Goal: Task Accomplishment & Management: Use online tool/utility

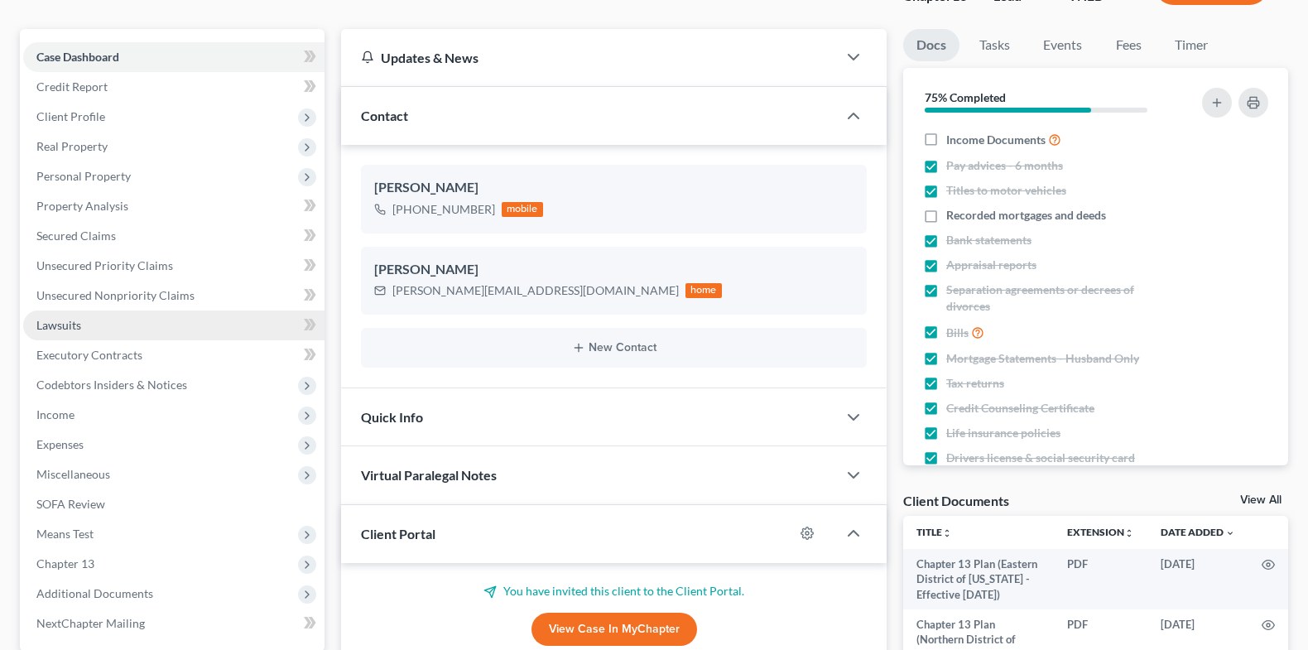
scroll to position [227, 0]
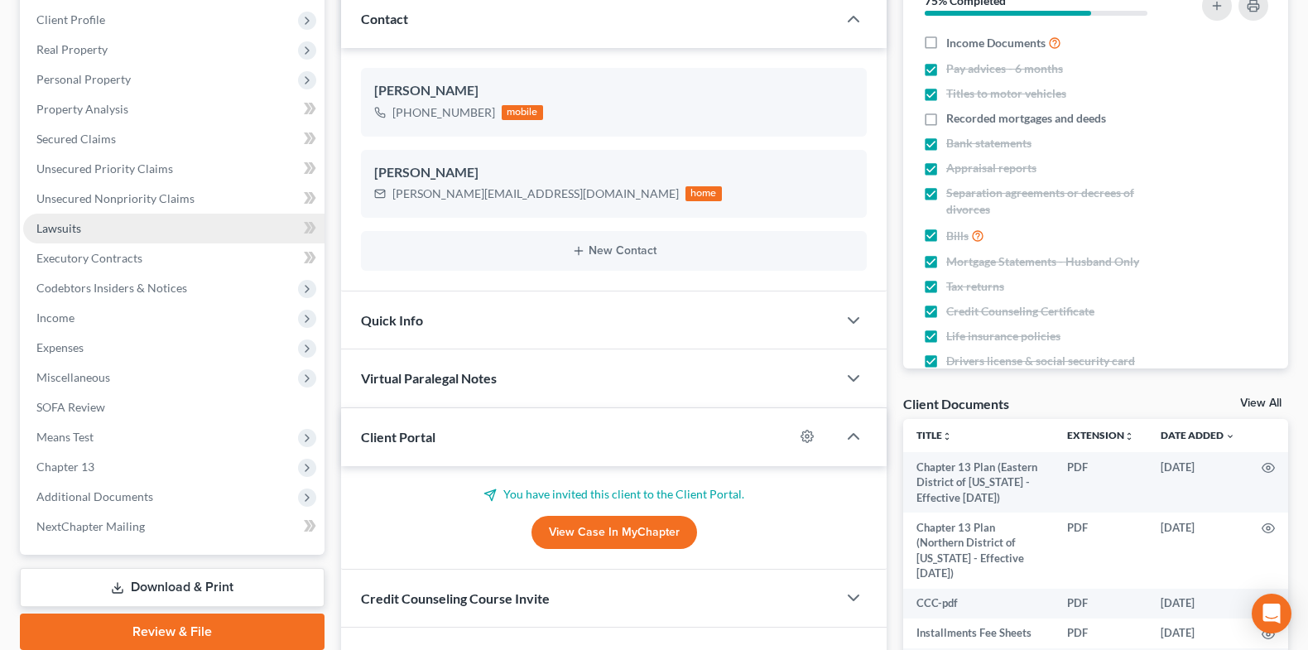
click at [205, 464] on span "Chapter 13" at bounding box center [173, 467] width 301 height 30
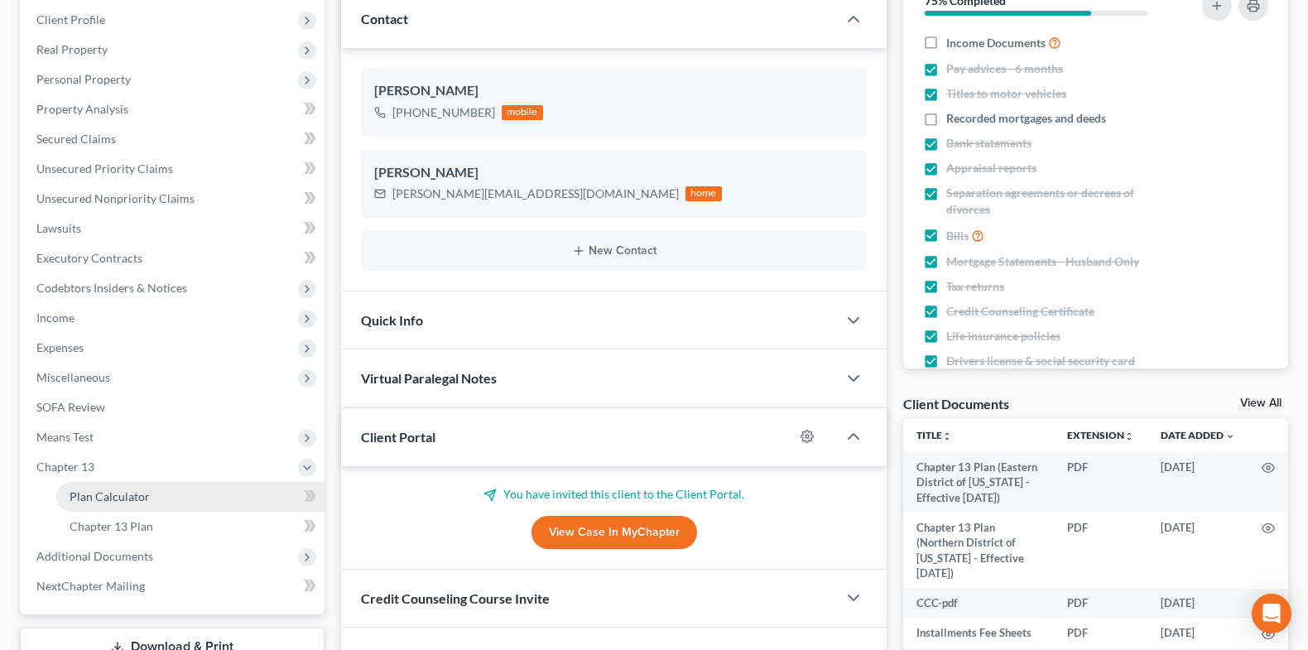
click at [210, 494] on link "Plan Calculator" at bounding box center [190, 497] width 268 height 30
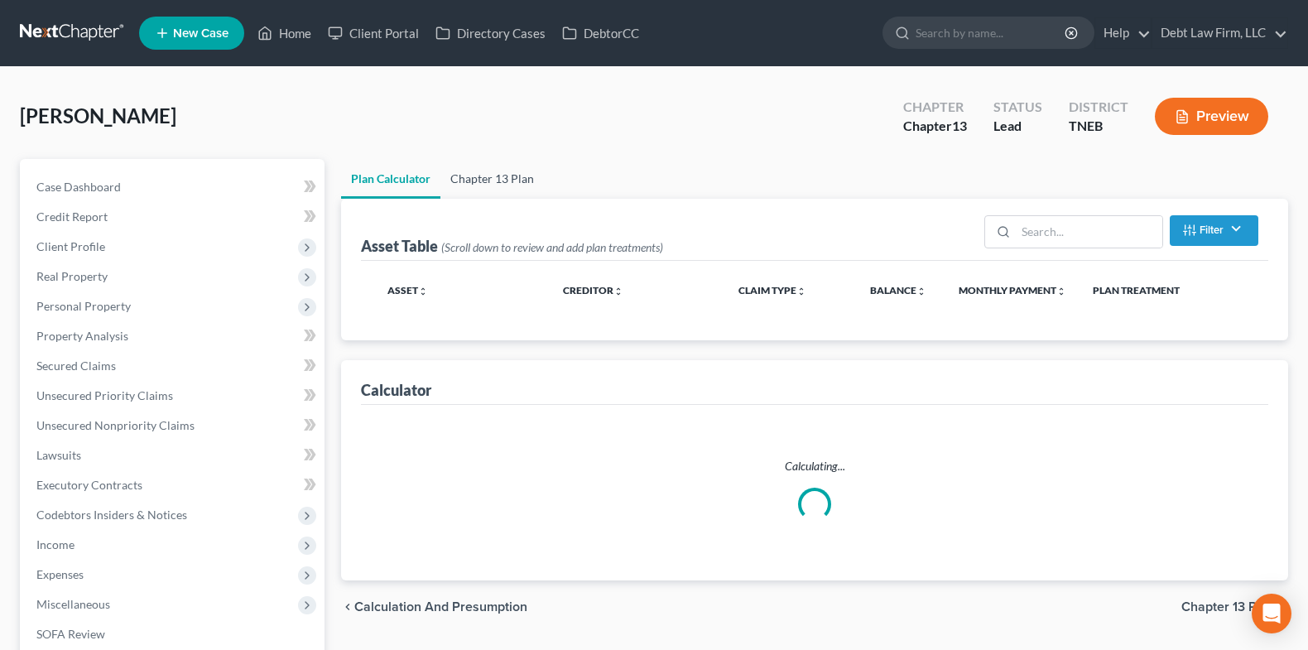
select select "47"
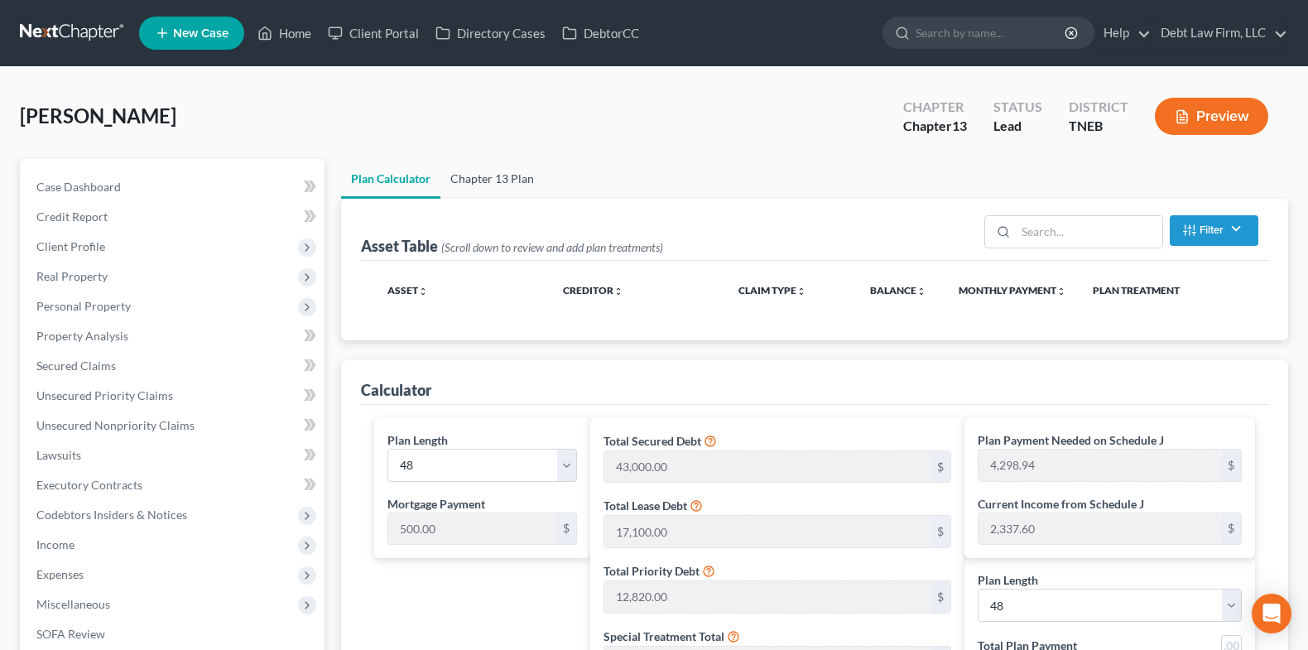
click at [516, 192] on link "Chapter 13 Plan" at bounding box center [491, 179] width 103 height 40
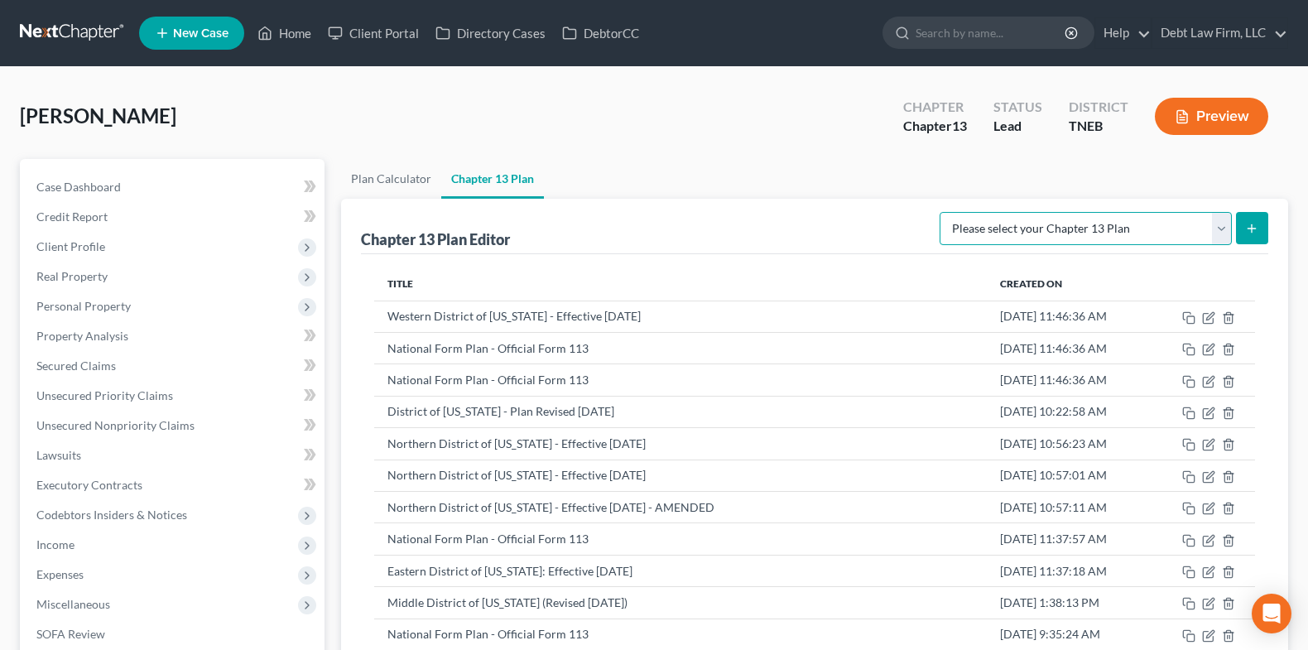
click at [1207, 234] on select "Please select your Chapter 13 Plan Eastern District of [US_STATE] - Effective […" at bounding box center [1086, 228] width 292 height 33
select select "2"
click at [942, 212] on select "Please select your Chapter 13 Plan Eastern District of [US_STATE] - Effective […" at bounding box center [1086, 228] width 292 height 33
click at [1260, 231] on button "submit" at bounding box center [1252, 228] width 32 height 32
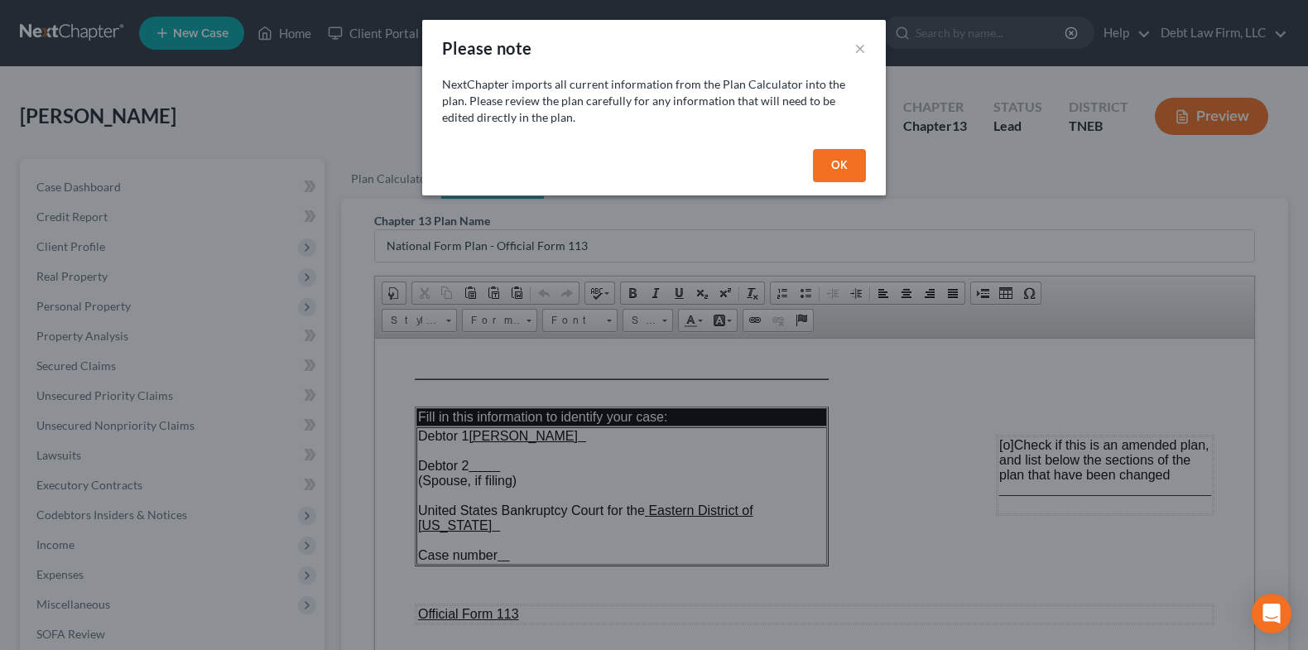
click at [836, 169] on button "OK" at bounding box center [839, 165] width 53 height 33
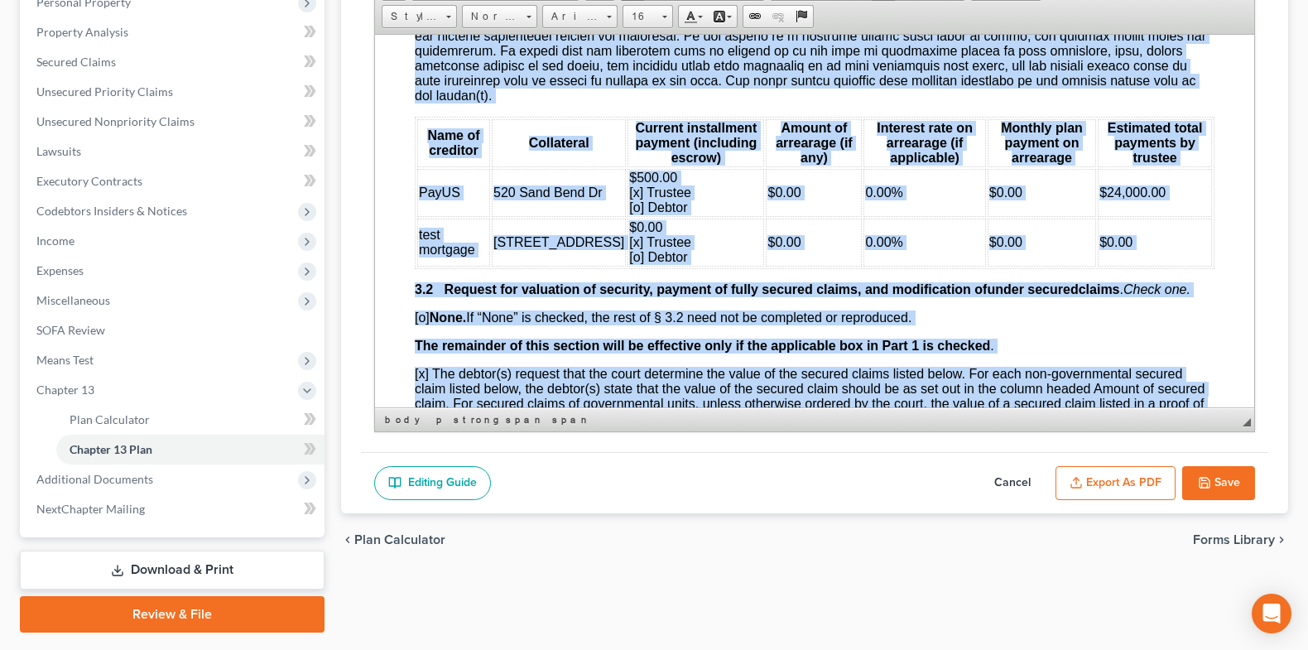
scroll to position [1938, 0]
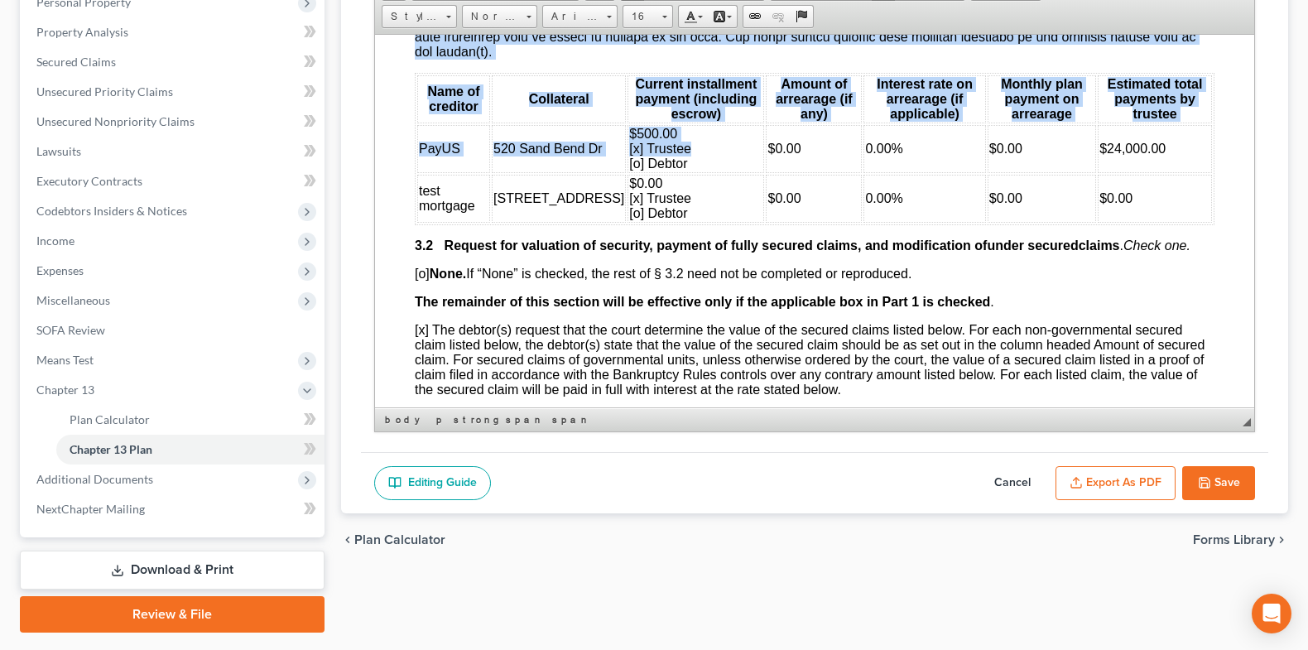
drag, startPoint x: 410, startPoint y: 181, endPoint x: 703, endPoint y: 138, distance: 296.2
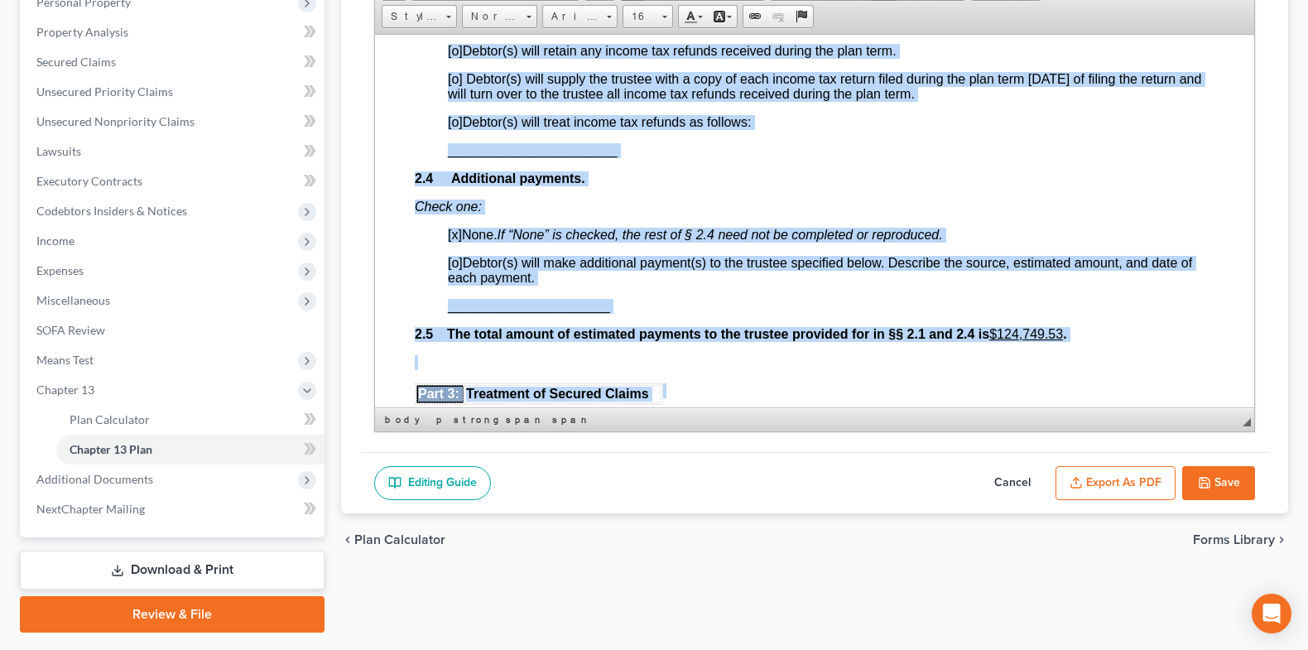
scroll to position [1302, 0]
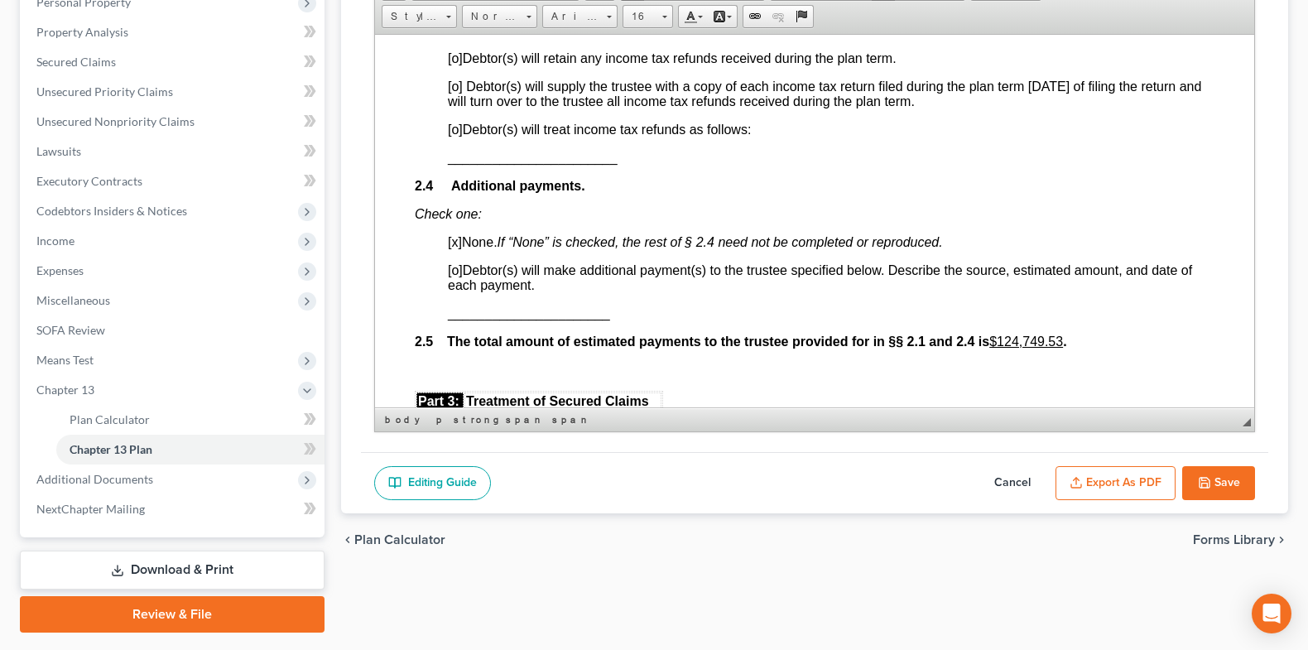
click at [550, 160] on span "_______________________" at bounding box center [533, 157] width 170 height 14
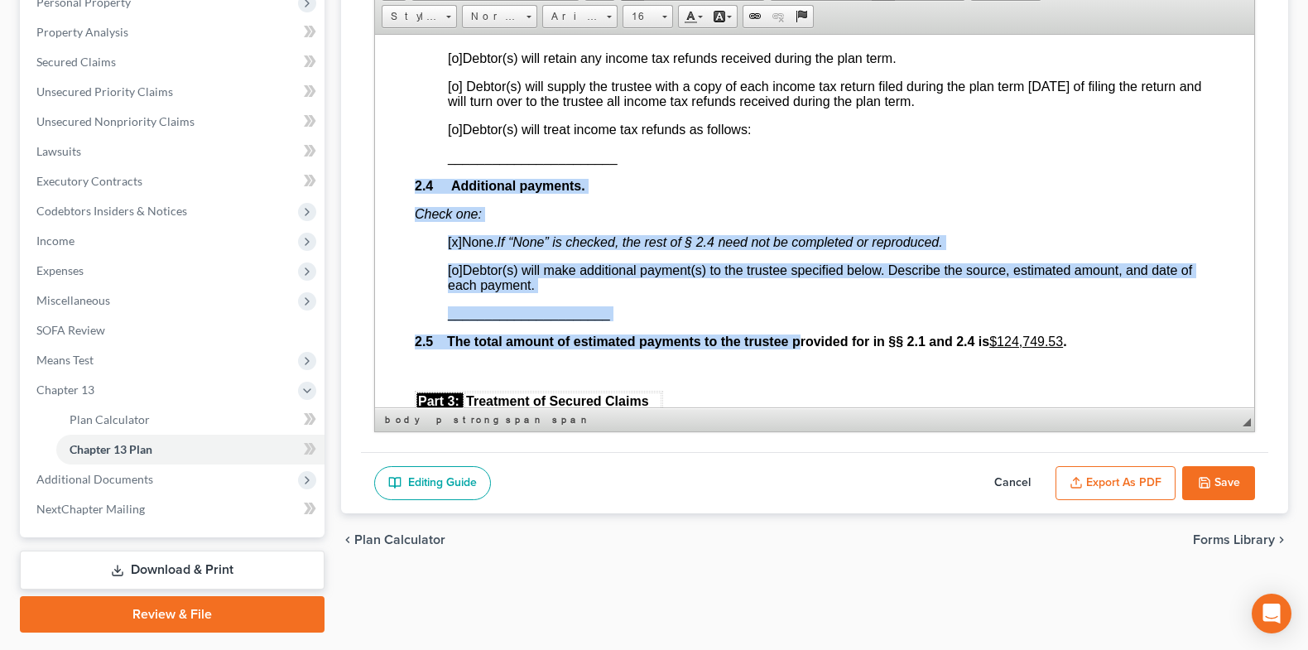
drag, startPoint x: 404, startPoint y: 184, endPoint x: 798, endPoint y: 340, distance: 424.0
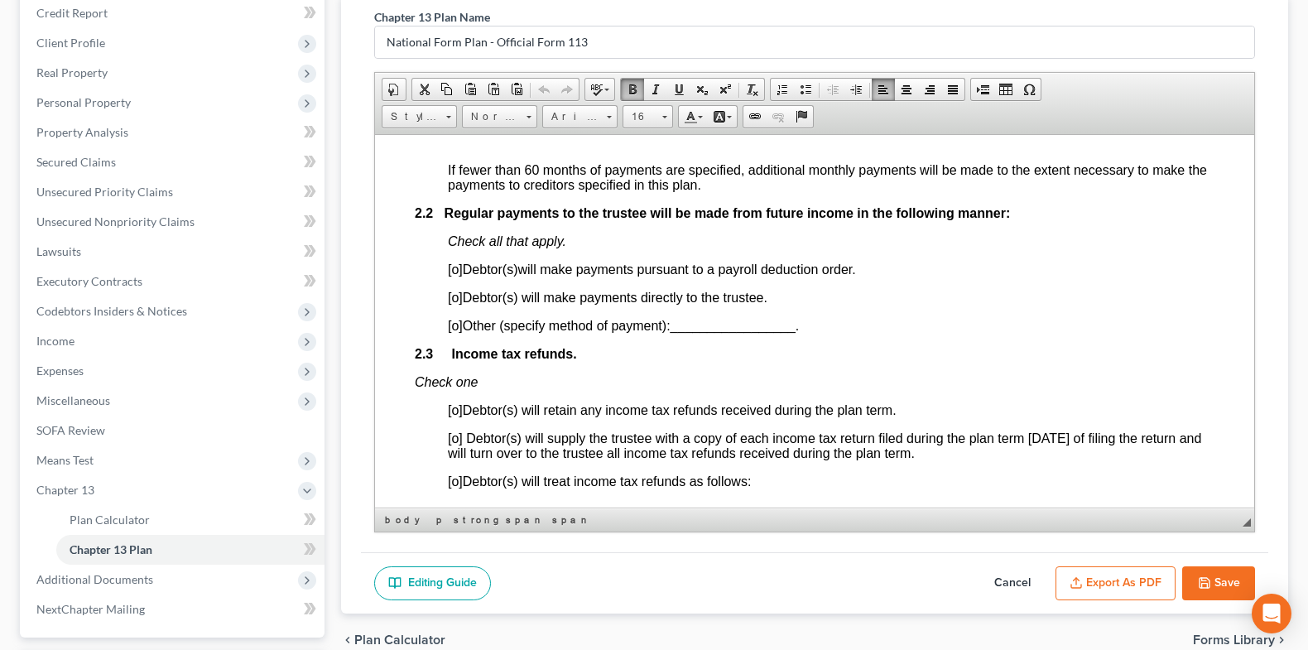
scroll to position [188, 0]
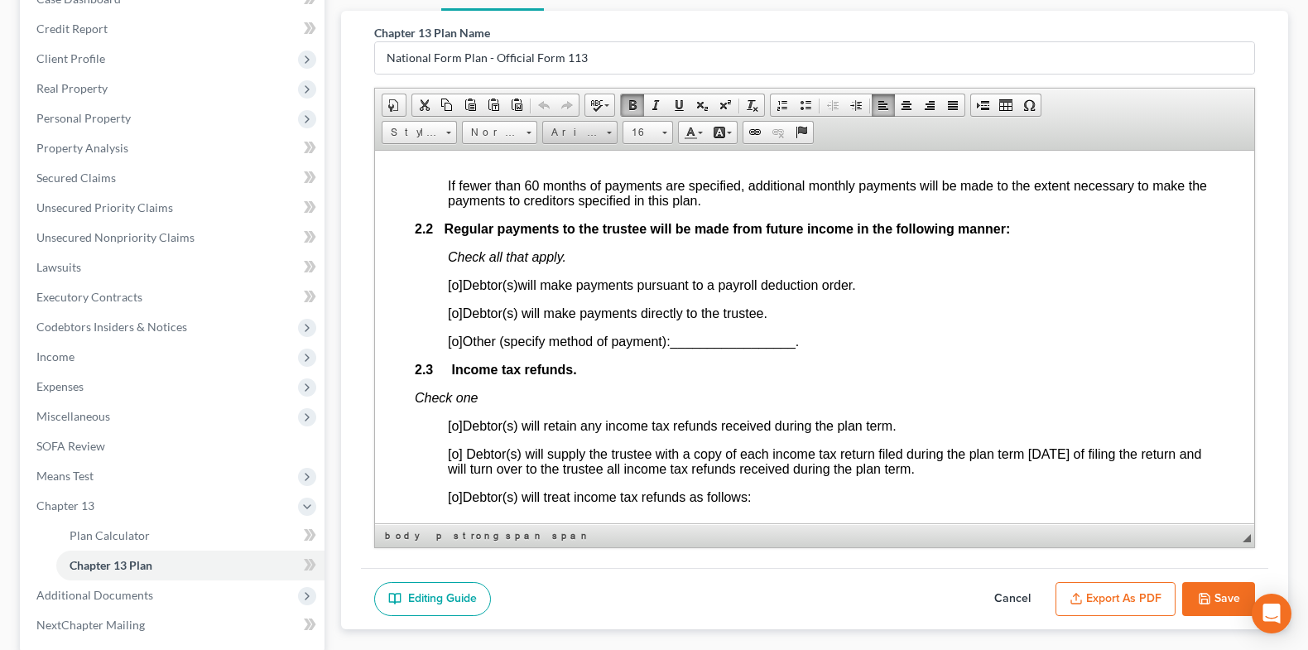
click at [596, 127] on span "Arial" at bounding box center [572, 133] width 58 height 22
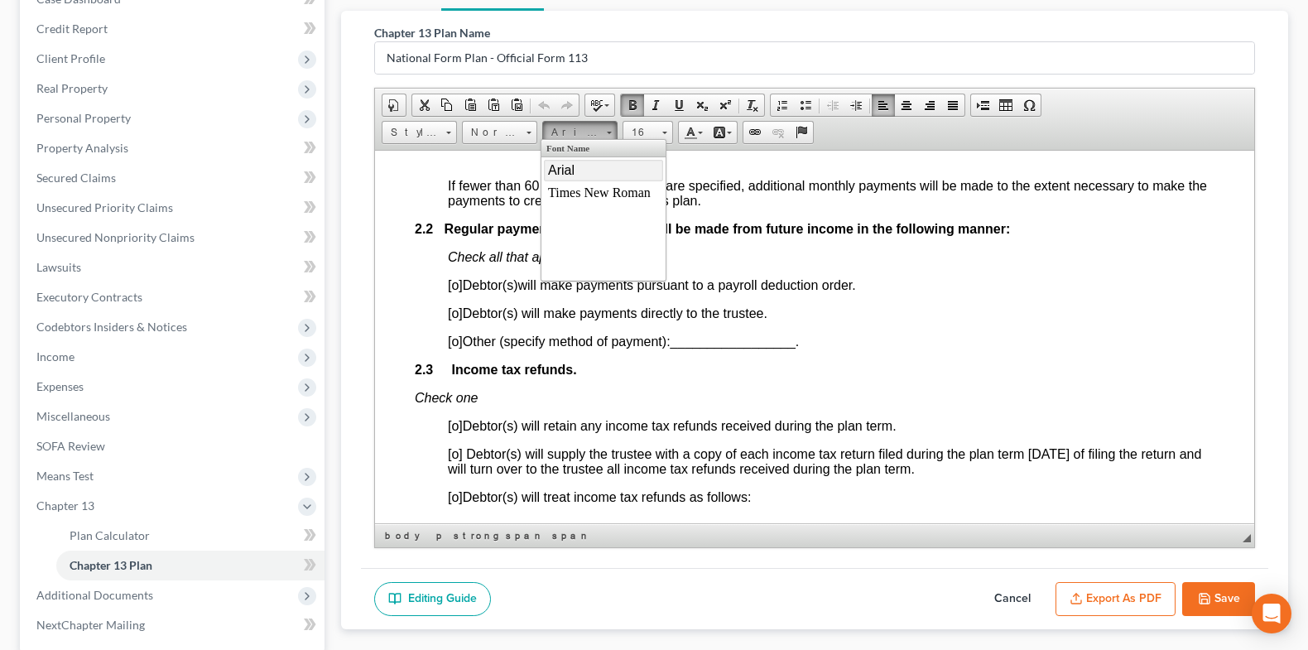
scroll to position [0, 0]
click at [579, 187] on span "Times New Roman" at bounding box center [598, 192] width 103 height 14
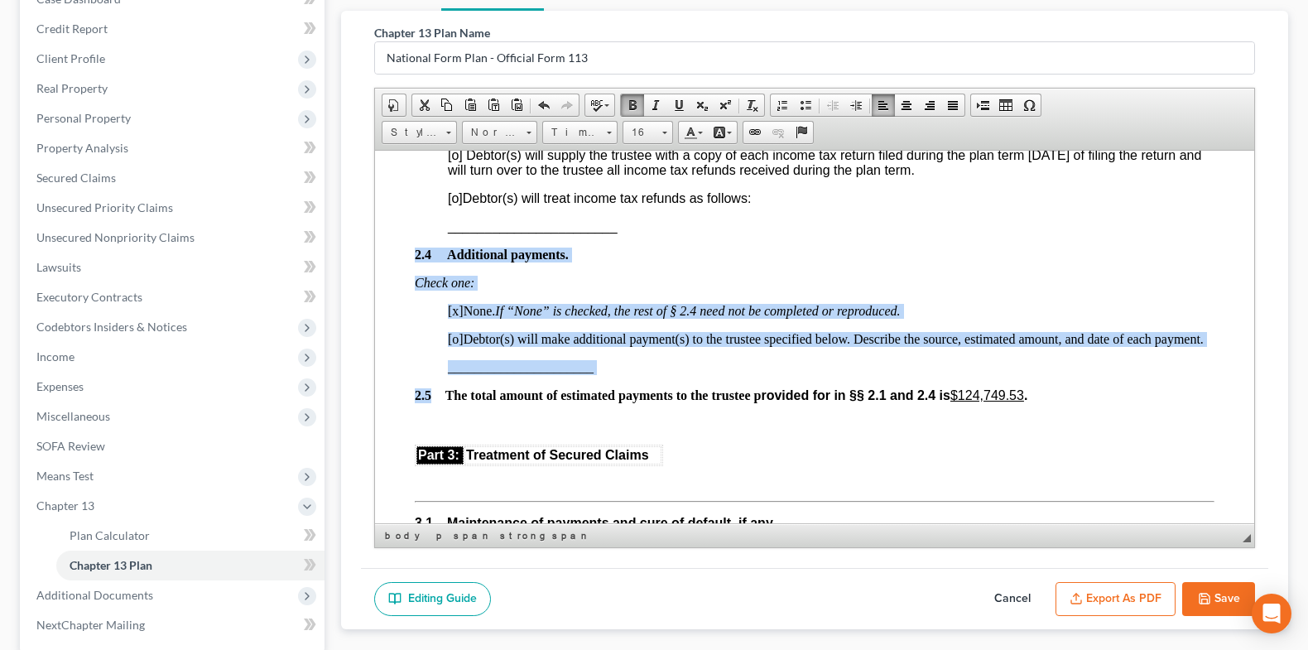
scroll to position [1357, 0]
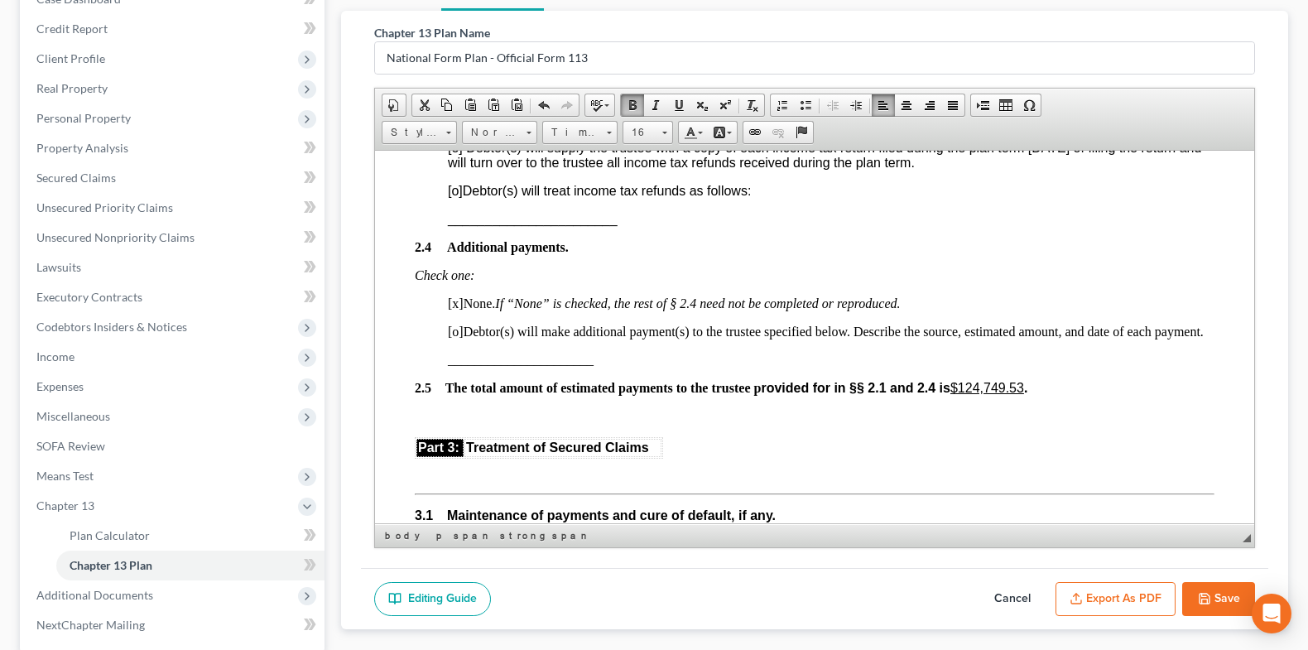
click at [609, 254] on p "2.4 Additional payments." at bounding box center [815, 246] width 800 height 15
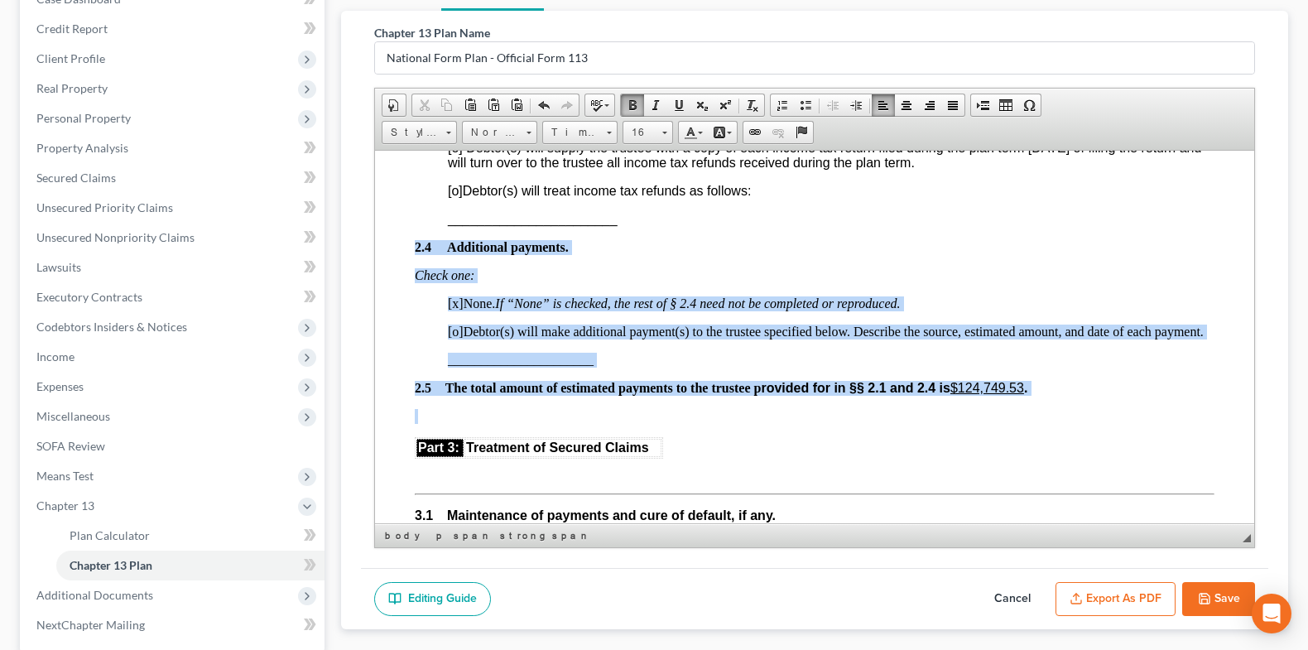
drag, startPoint x: 1050, startPoint y: 408, endPoint x: 382, endPoint y: 250, distance: 685.7
click at [595, 131] on span "Times New Roman" at bounding box center [572, 133] width 58 height 22
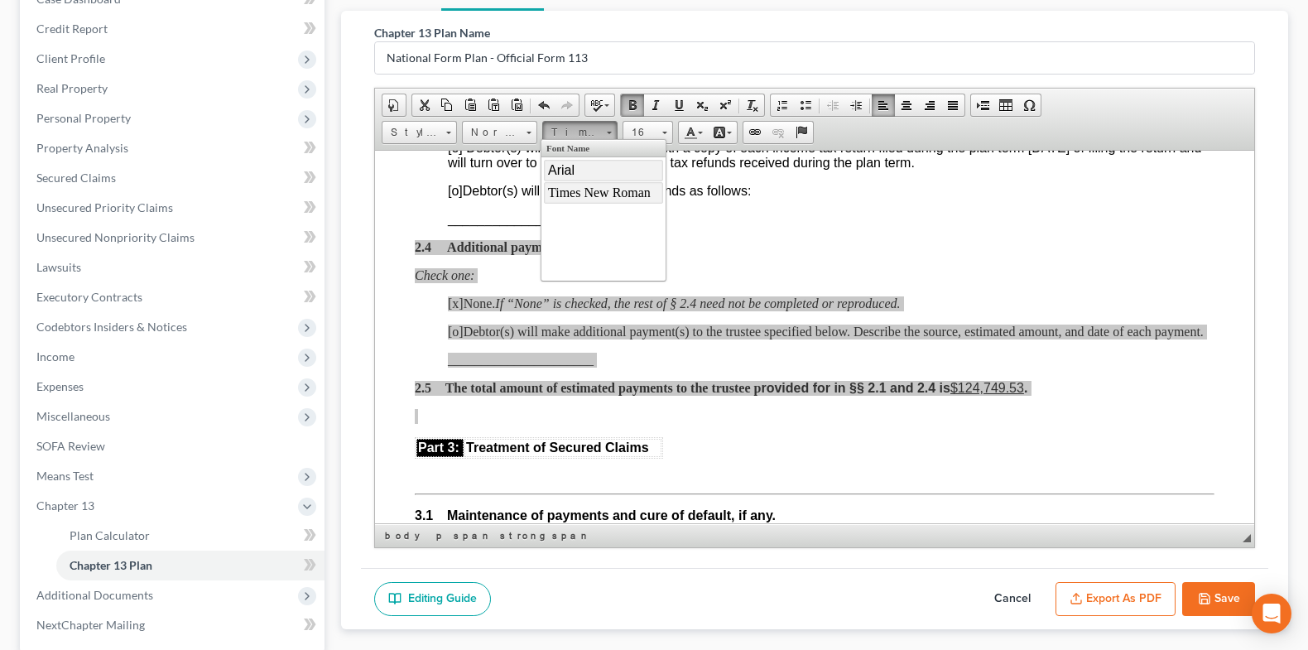
click at [580, 169] on link "Arial" at bounding box center [602, 171] width 119 height 22
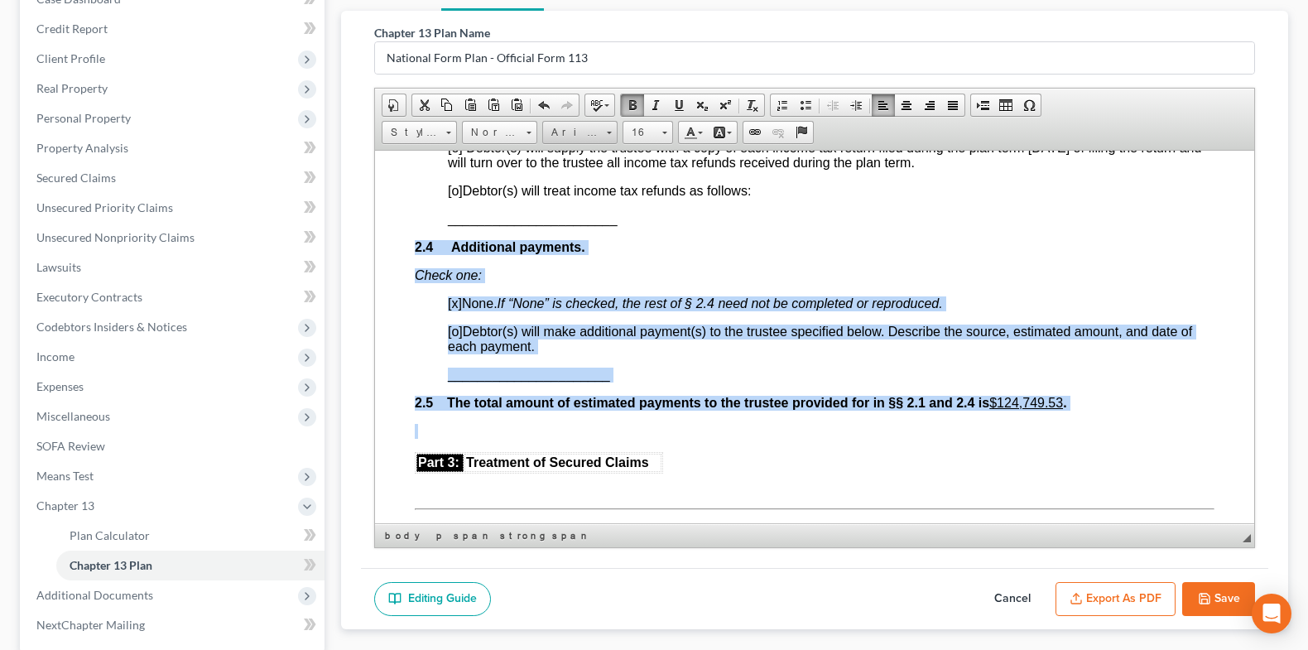
click at [573, 128] on span "Arial" at bounding box center [572, 133] width 58 height 22
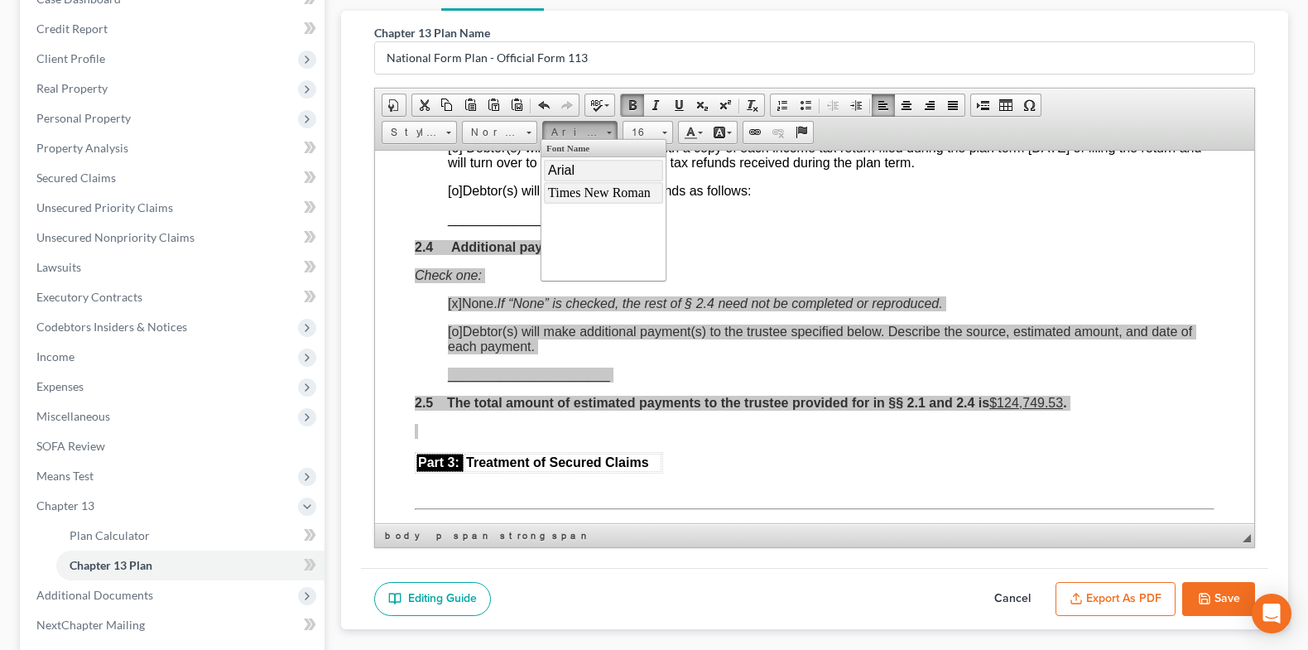
click at [584, 190] on span "Times New Roman" at bounding box center [598, 192] width 103 height 14
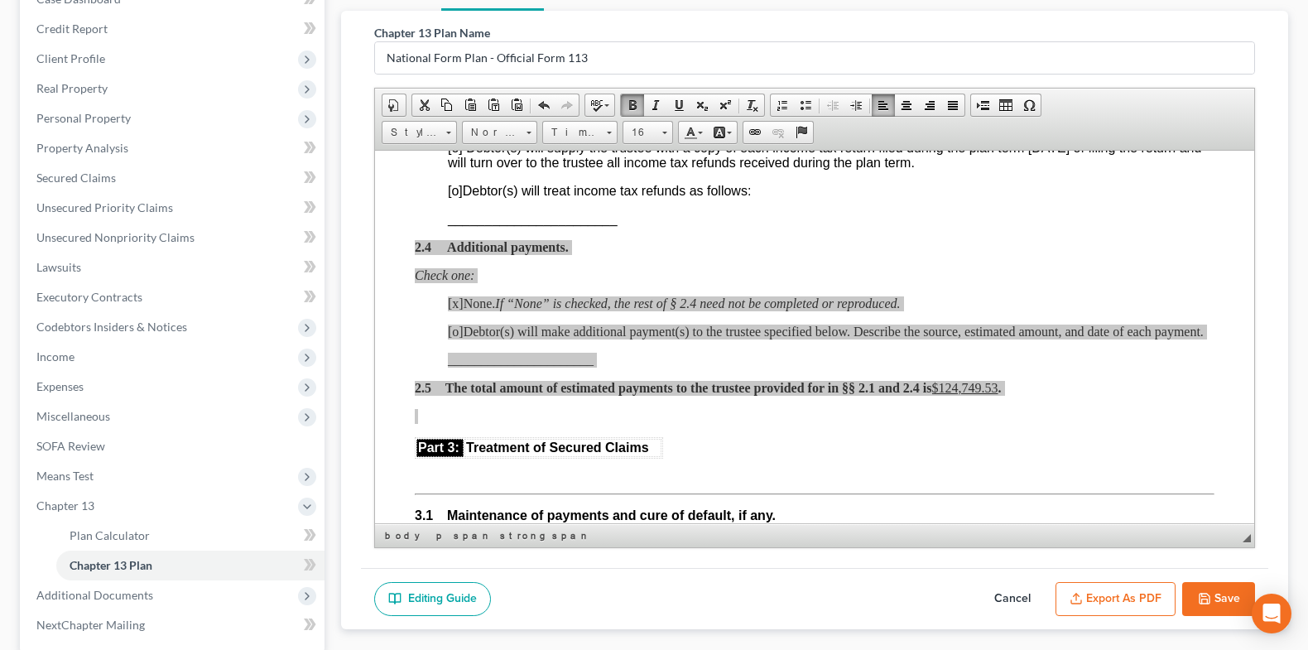
click at [1132, 599] on button "Export as PDF" at bounding box center [1115, 599] width 120 height 35
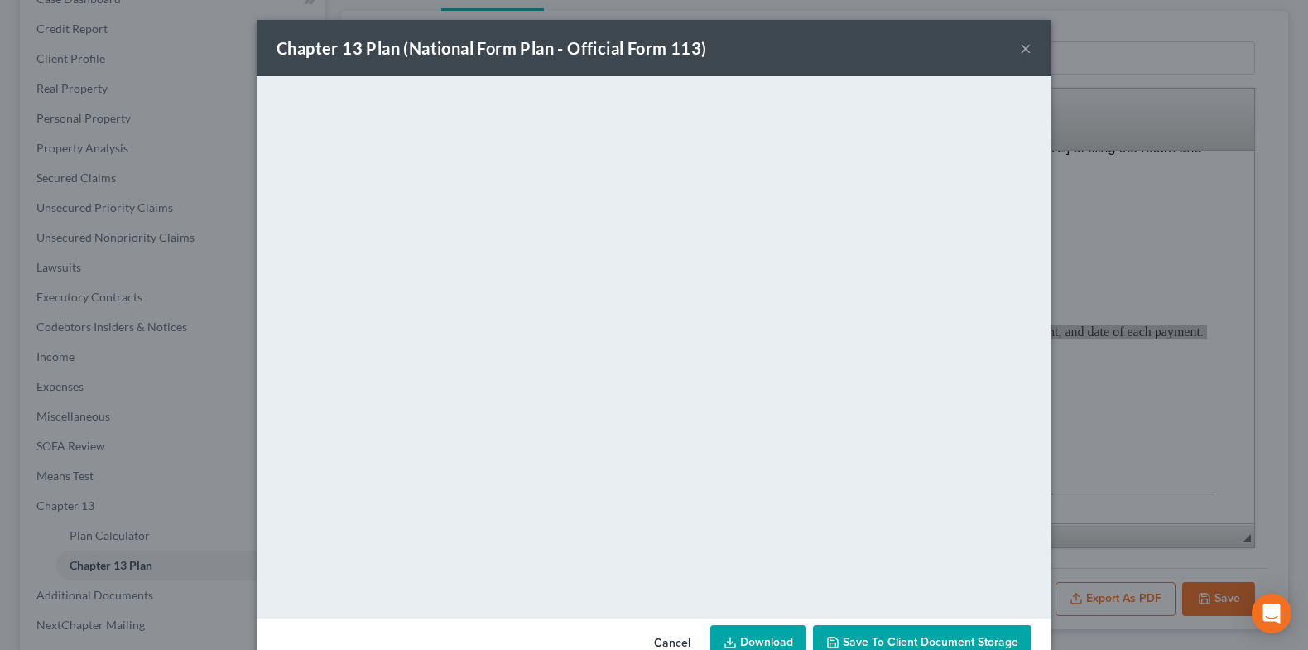
click at [1112, 398] on div "Chapter 13 Plan (National Form Plan - Official Form 113) × <object ng-attr-data…" at bounding box center [654, 325] width 1308 height 650
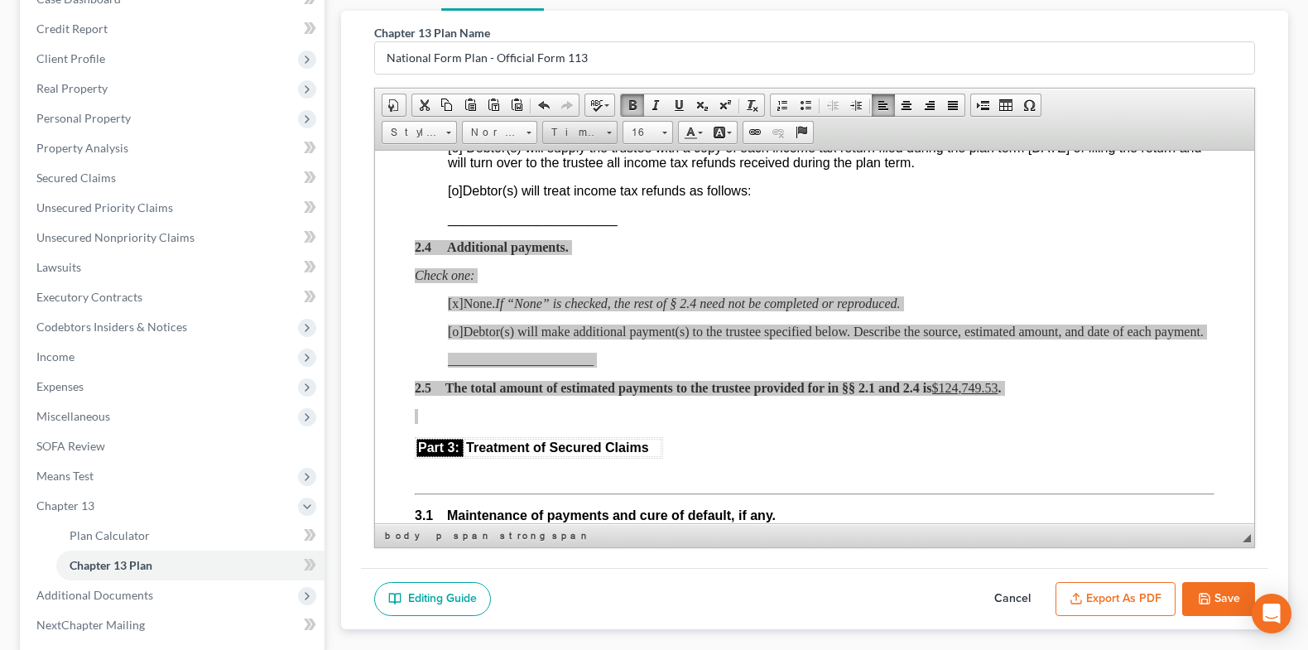
click at [593, 126] on span "Times New Roman" at bounding box center [572, 133] width 58 height 22
click at [612, 124] on link "Times New Roman" at bounding box center [579, 132] width 75 height 23
click at [594, 138] on span "Times New Roman" at bounding box center [572, 133] width 58 height 22
click at [597, 129] on span "Times New Roman" at bounding box center [572, 133] width 58 height 22
click at [579, 171] on link "Arial" at bounding box center [602, 171] width 119 height 22
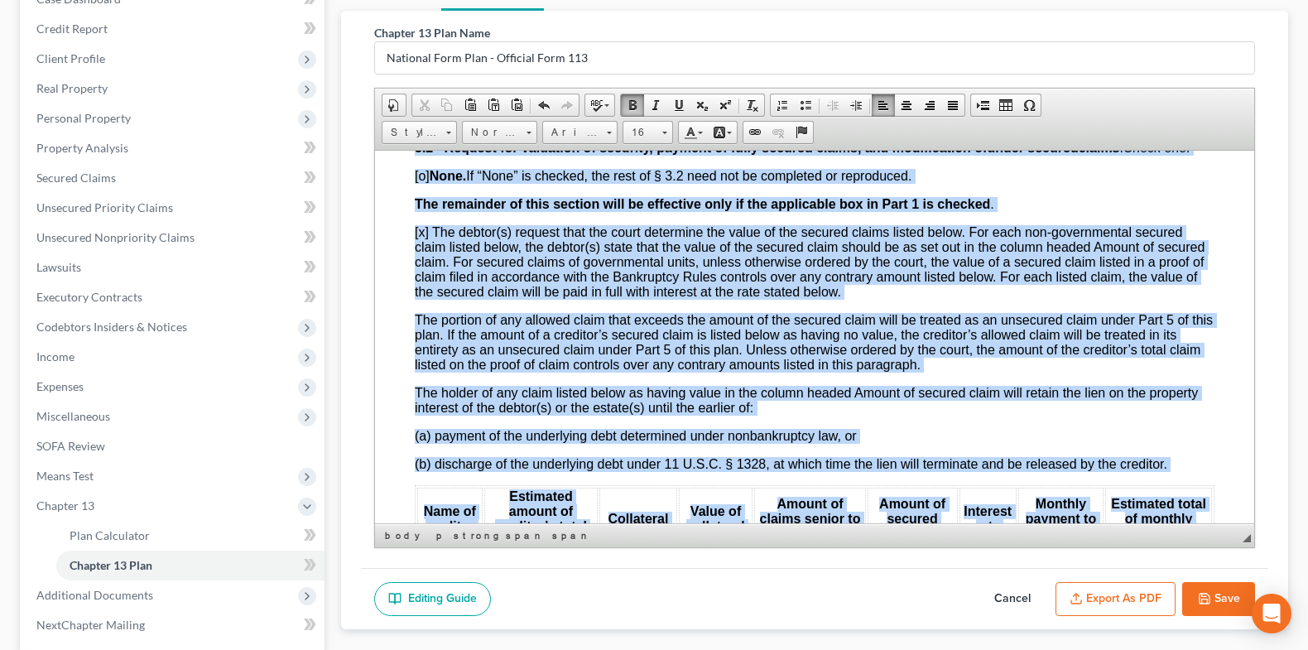
scroll to position [2512, 0]
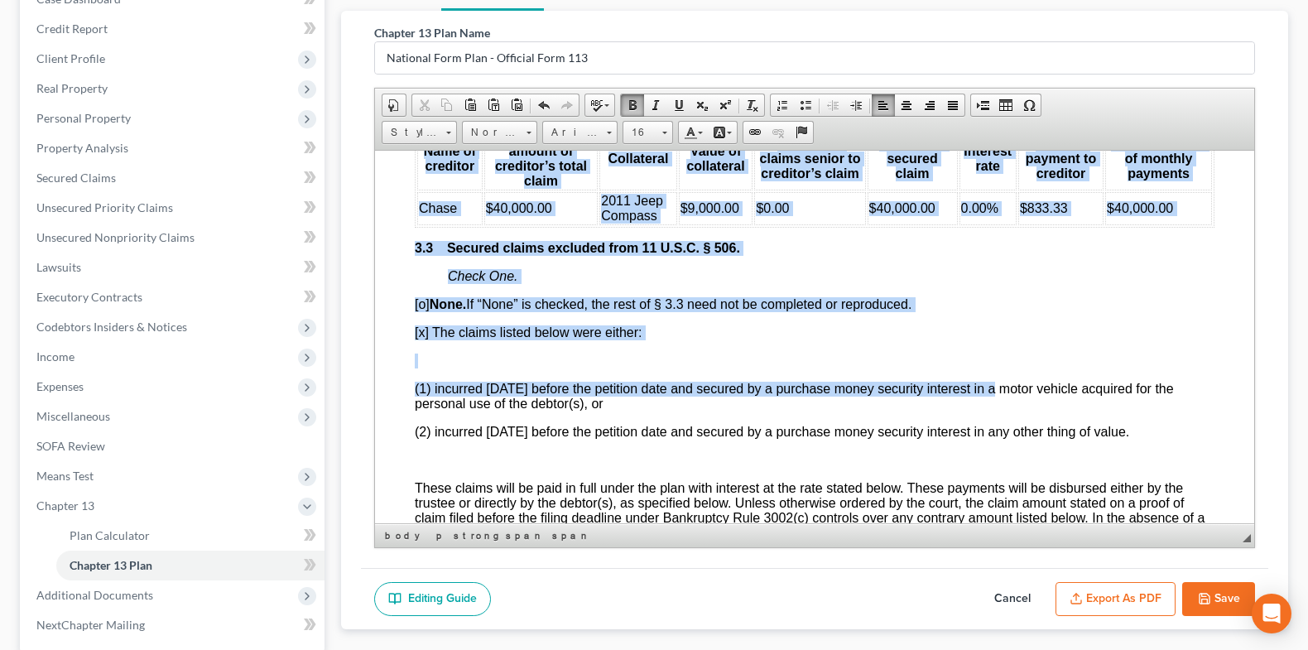
drag, startPoint x: 406, startPoint y: 274, endPoint x: 994, endPoint y: 382, distance: 598.5
click at [593, 125] on span "Arial" at bounding box center [572, 133] width 58 height 22
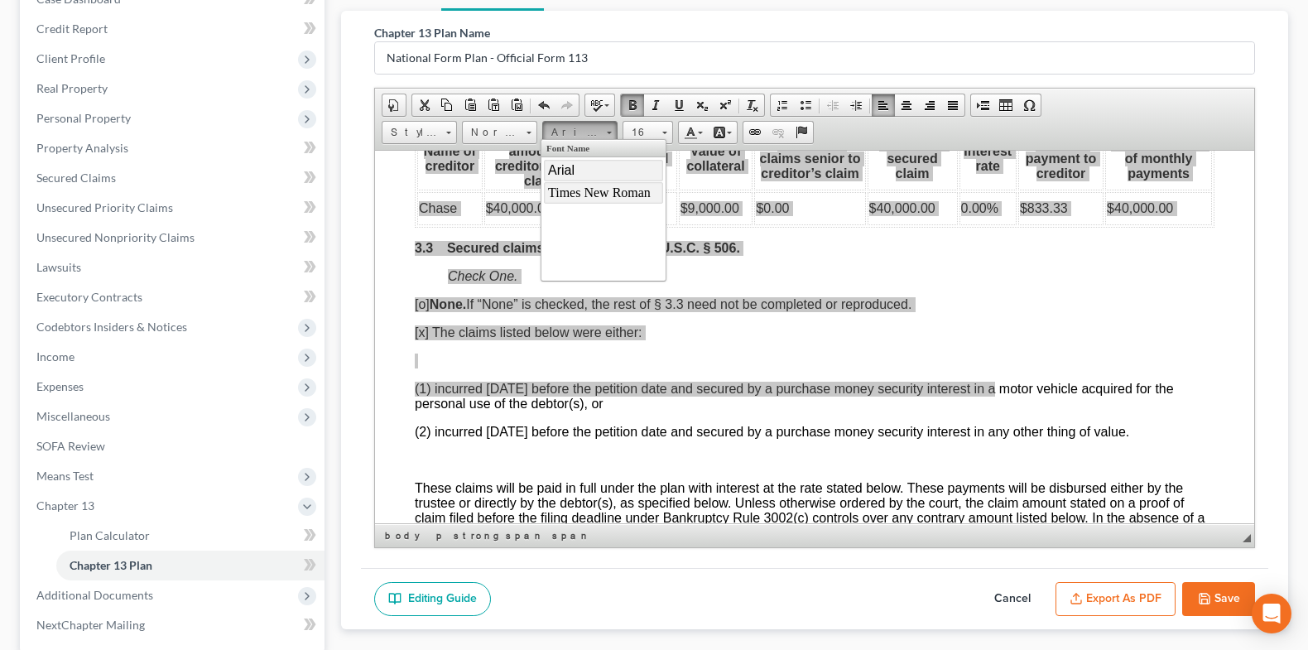
click at [598, 186] on span "Times New Roman" at bounding box center [598, 192] width 103 height 14
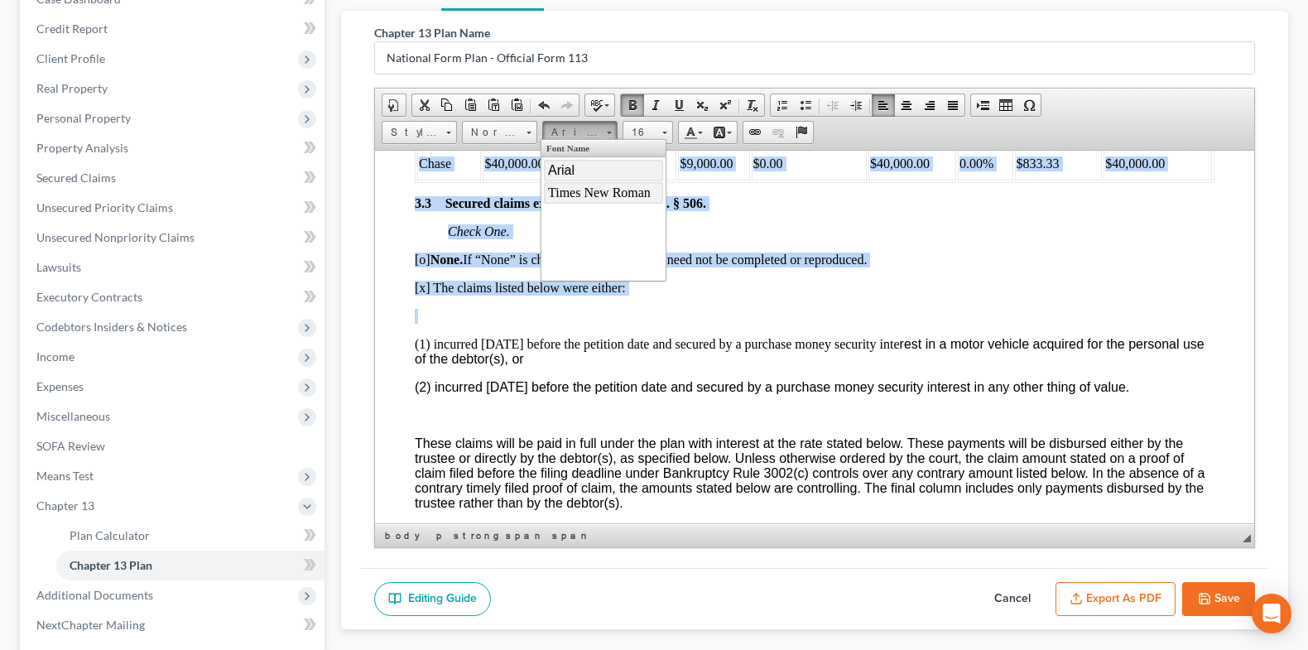
scroll to position [2351, 0]
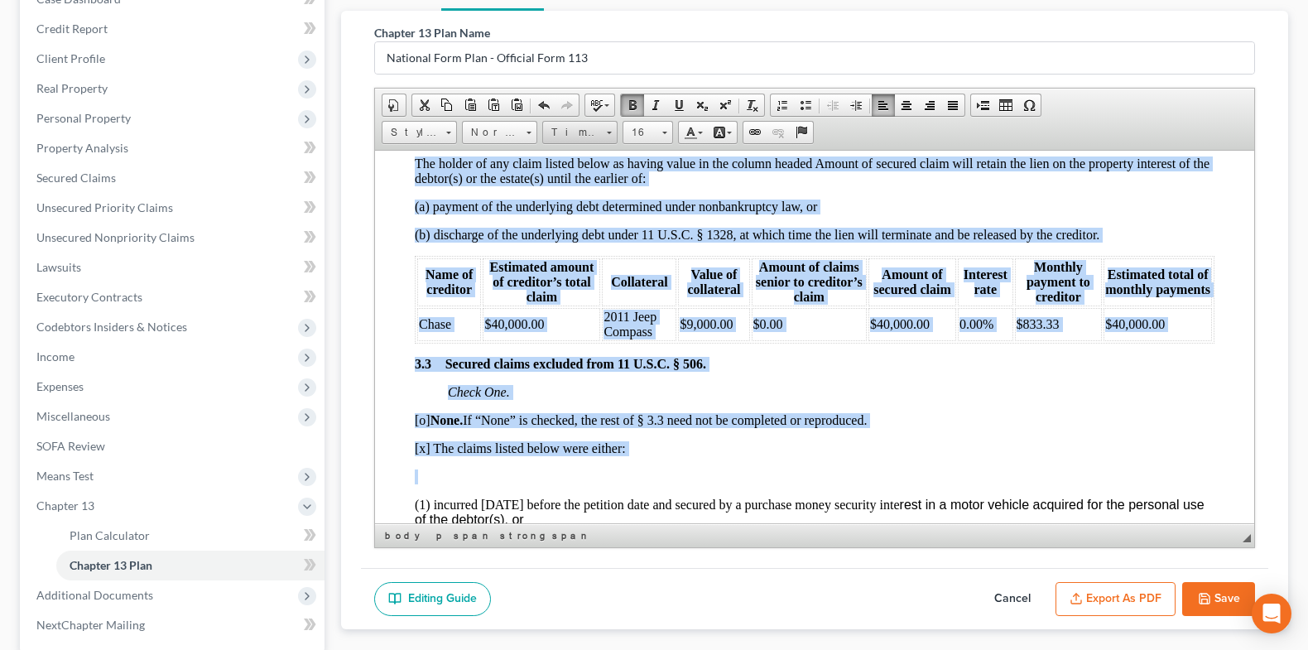
click at [584, 135] on span "Times New Roman" at bounding box center [572, 133] width 58 height 22
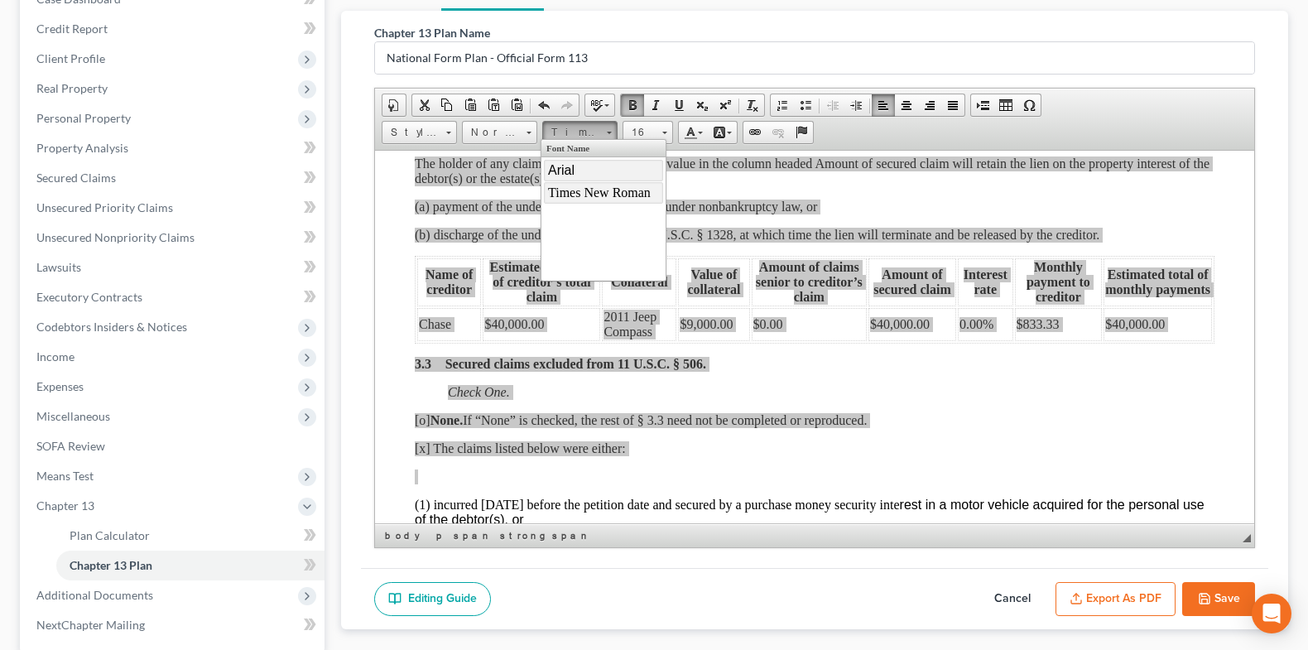
click at [585, 170] on link "Arial" at bounding box center [602, 171] width 119 height 22
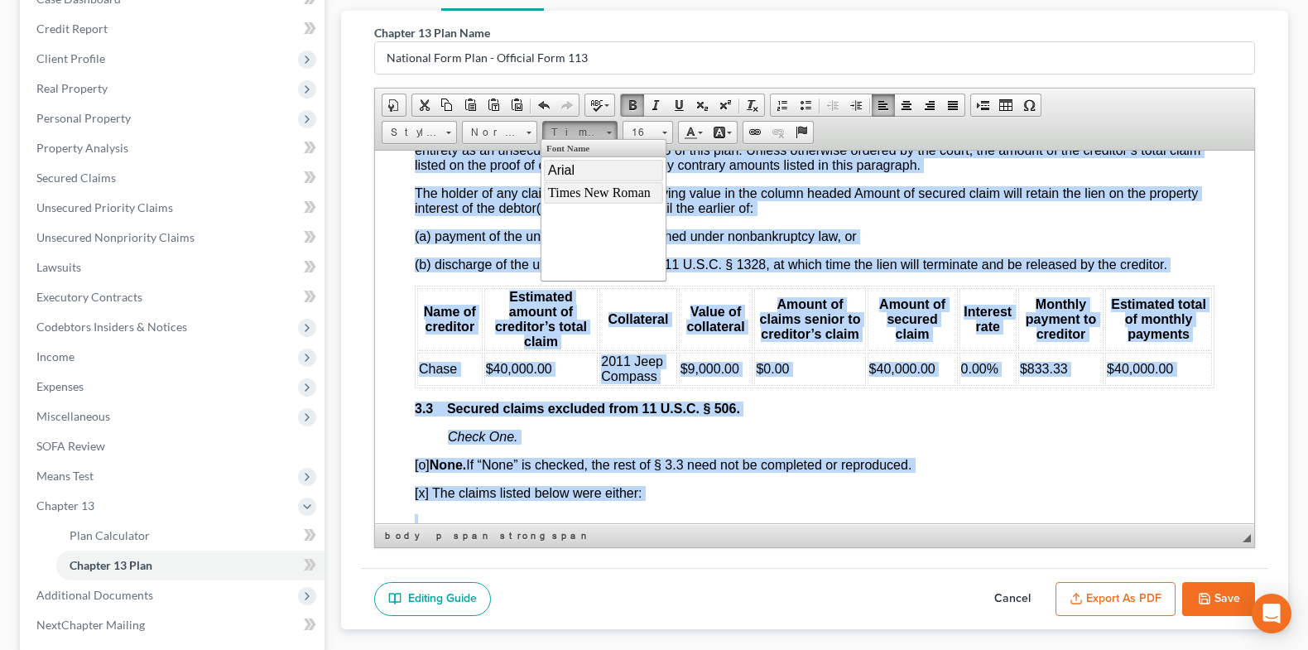
scroll to position [2366, 0]
